Goal: Information Seeking & Learning: Learn about a topic

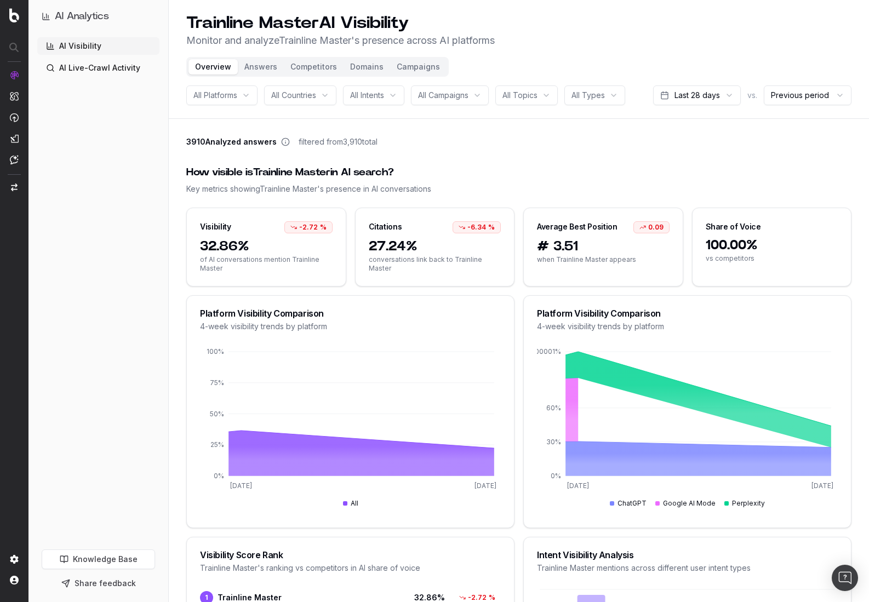
click at [233, 96] on span "All Platforms" at bounding box center [215, 95] width 44 height 11
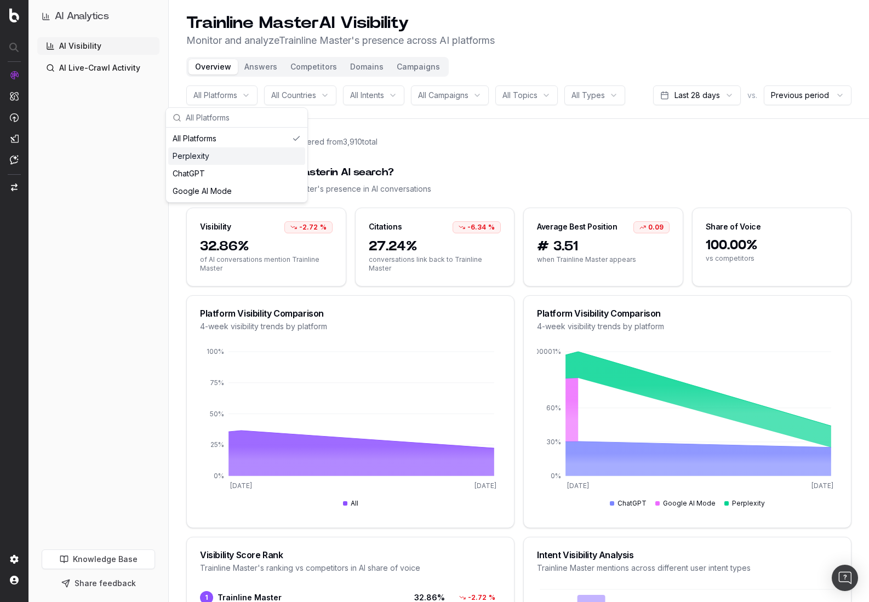
drag, startPoint x: 250, startPoint y: 196, endPoint x: 167, endPoint y: 147, distance: 96.1
click at [167, 147] on div "All Platforms Perplexity ChatGPT Google AI Mode" at bounding box center [236, 165] width 141 height 75
click at [494, 167] on div "How visible is Trainline Master in AI search?" at bounding box center [518, 172] width 665 height 15
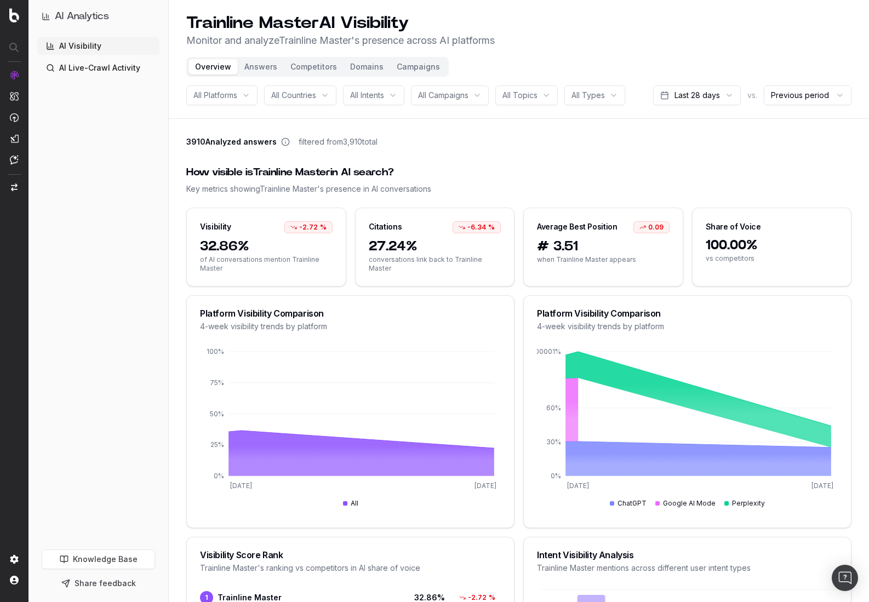
click at [374, 86] on div "All Intents" at bounding box center [373, 96] width 61 height 20
click at [301, 102] on div "All Countries" at bounding box center [300, 96] width 72 height 20
click at [707, 169] on div "How visible is Trainline Master in AI search?" at bounding box center [518, 172] width 665 height 15
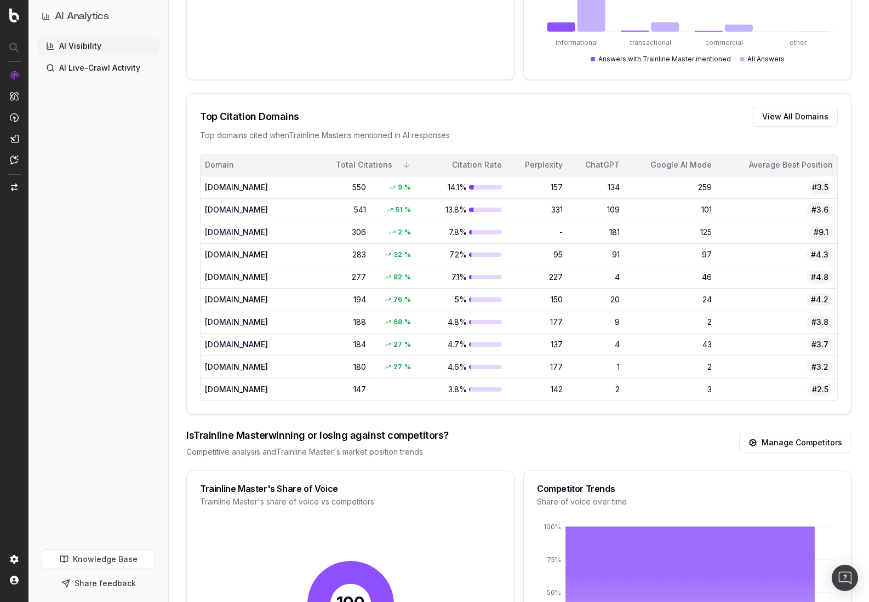
scroll to position [1066, 0]
